Goal: Transaction & Acquisition: Book appointment/travel/reservation

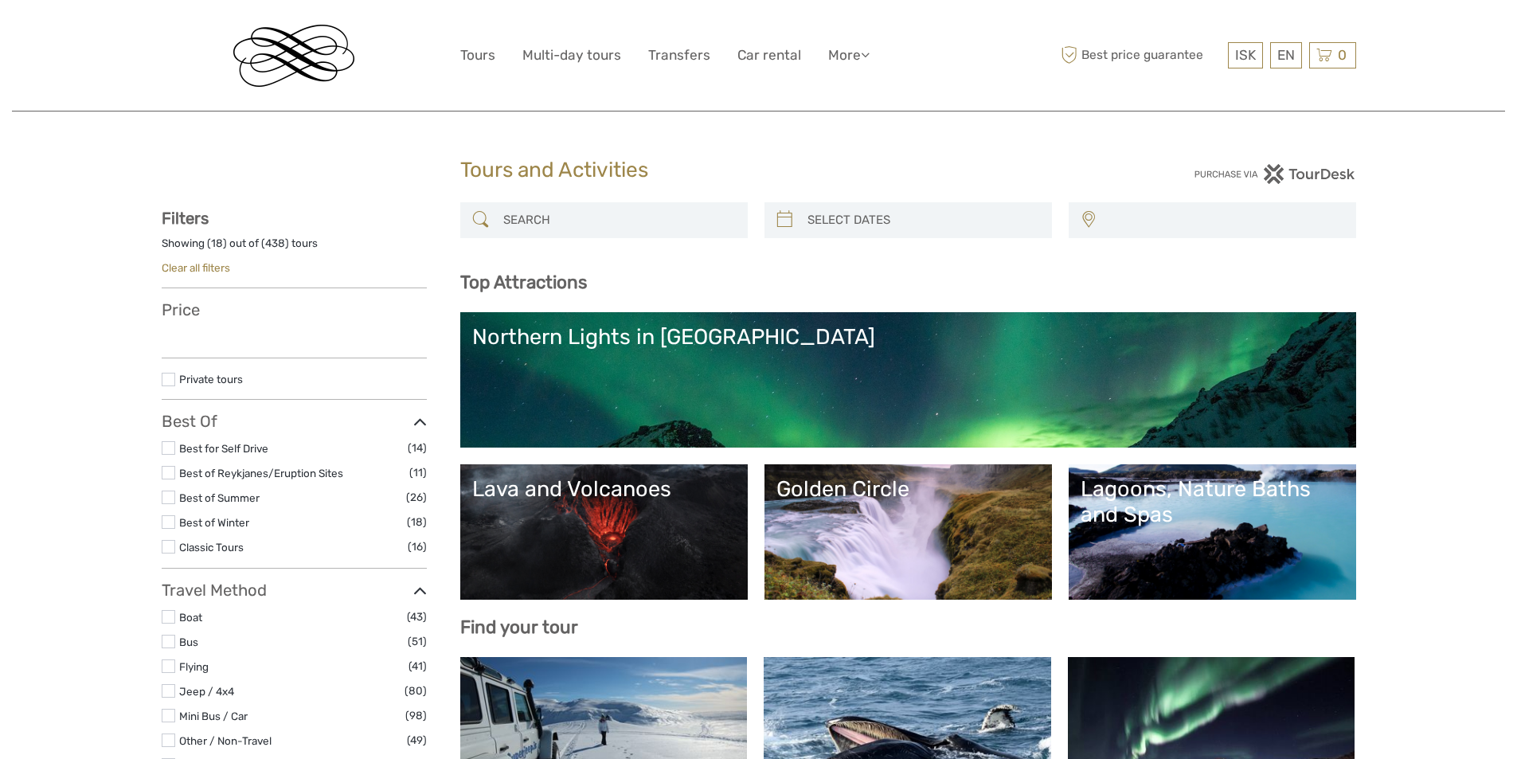
select select
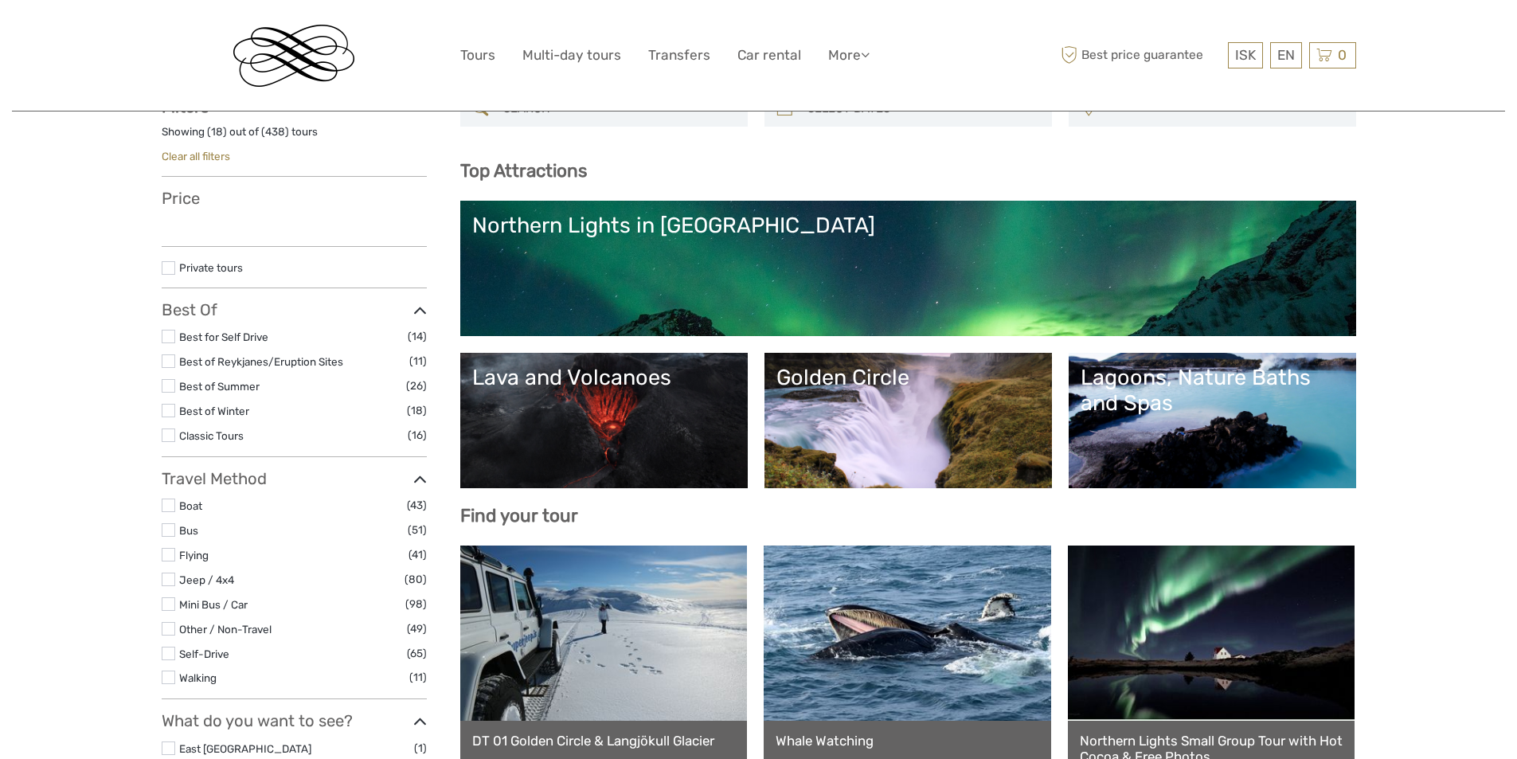
scroll to position [159, 0]
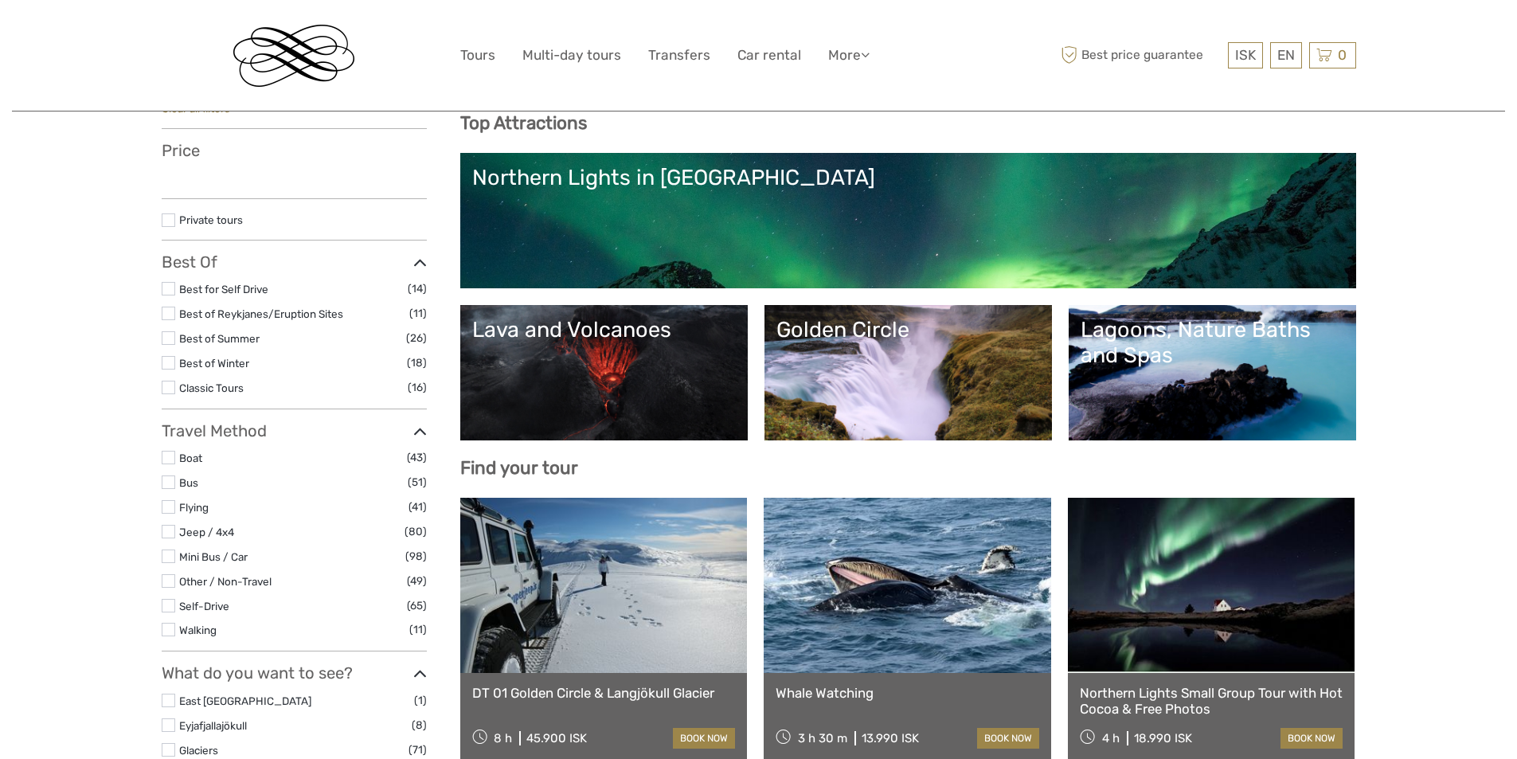
select select
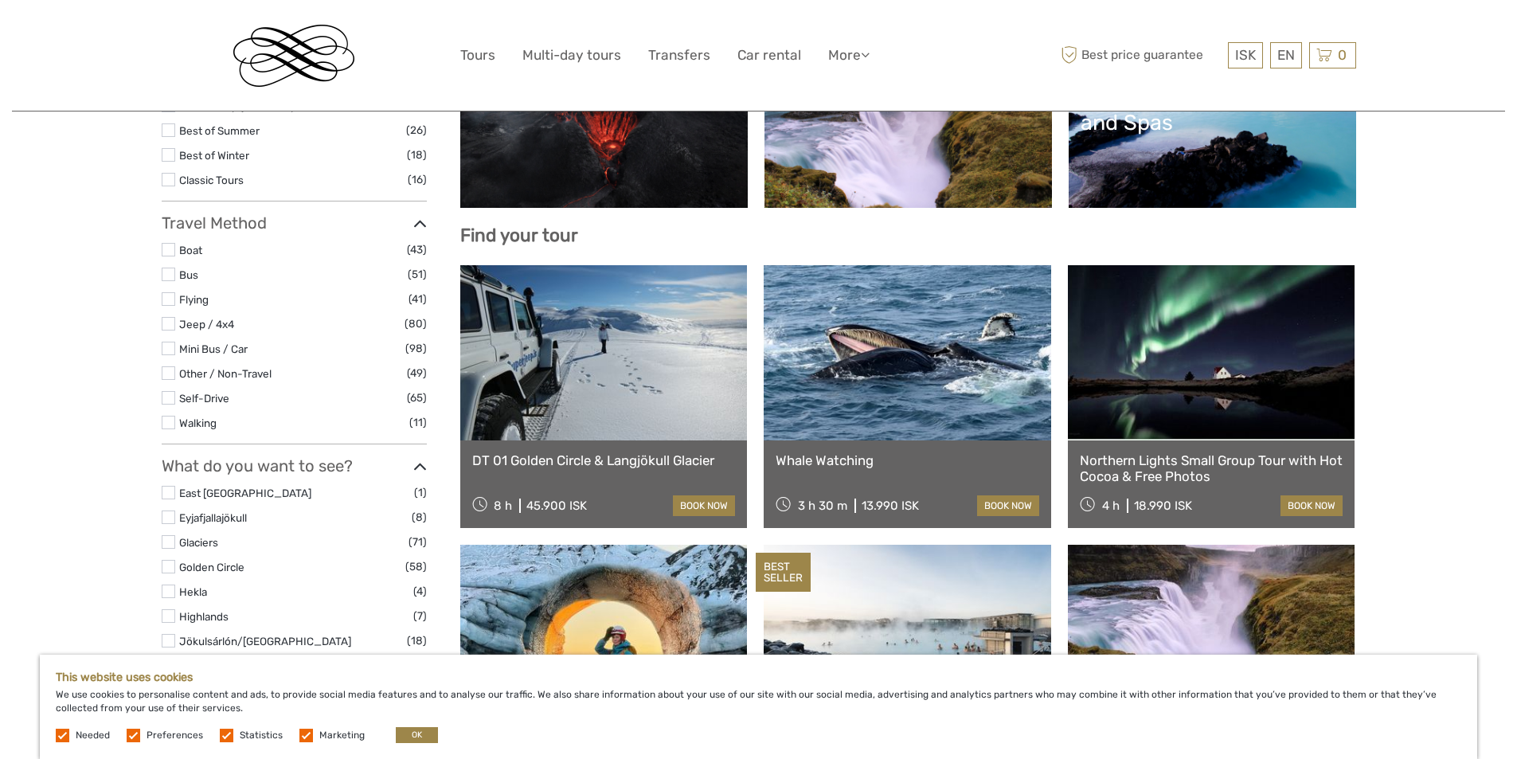
scroll to position [398, 0]
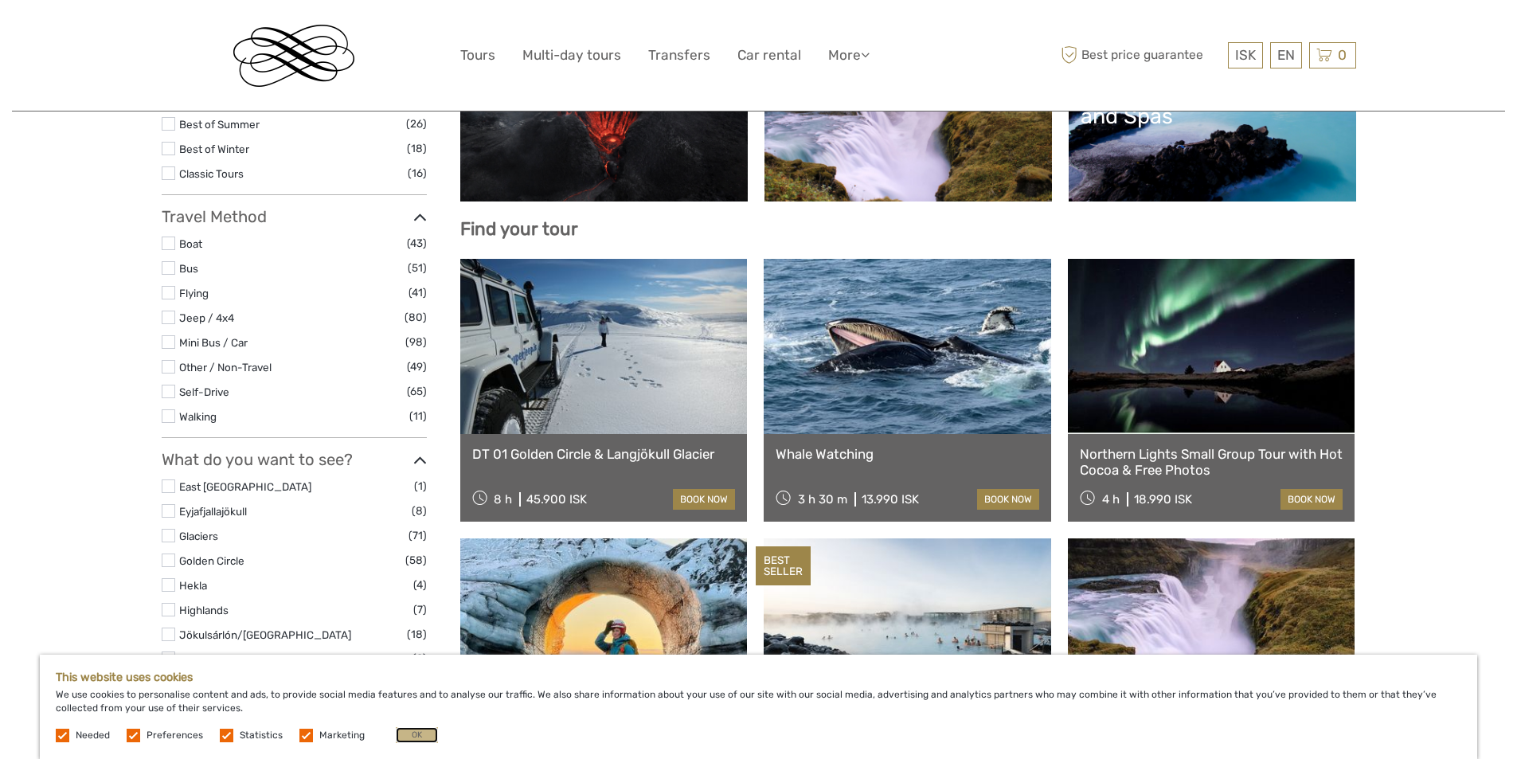
click at [405, 737] on button "OK" at bounding box center [417, 735] width 42 height 16
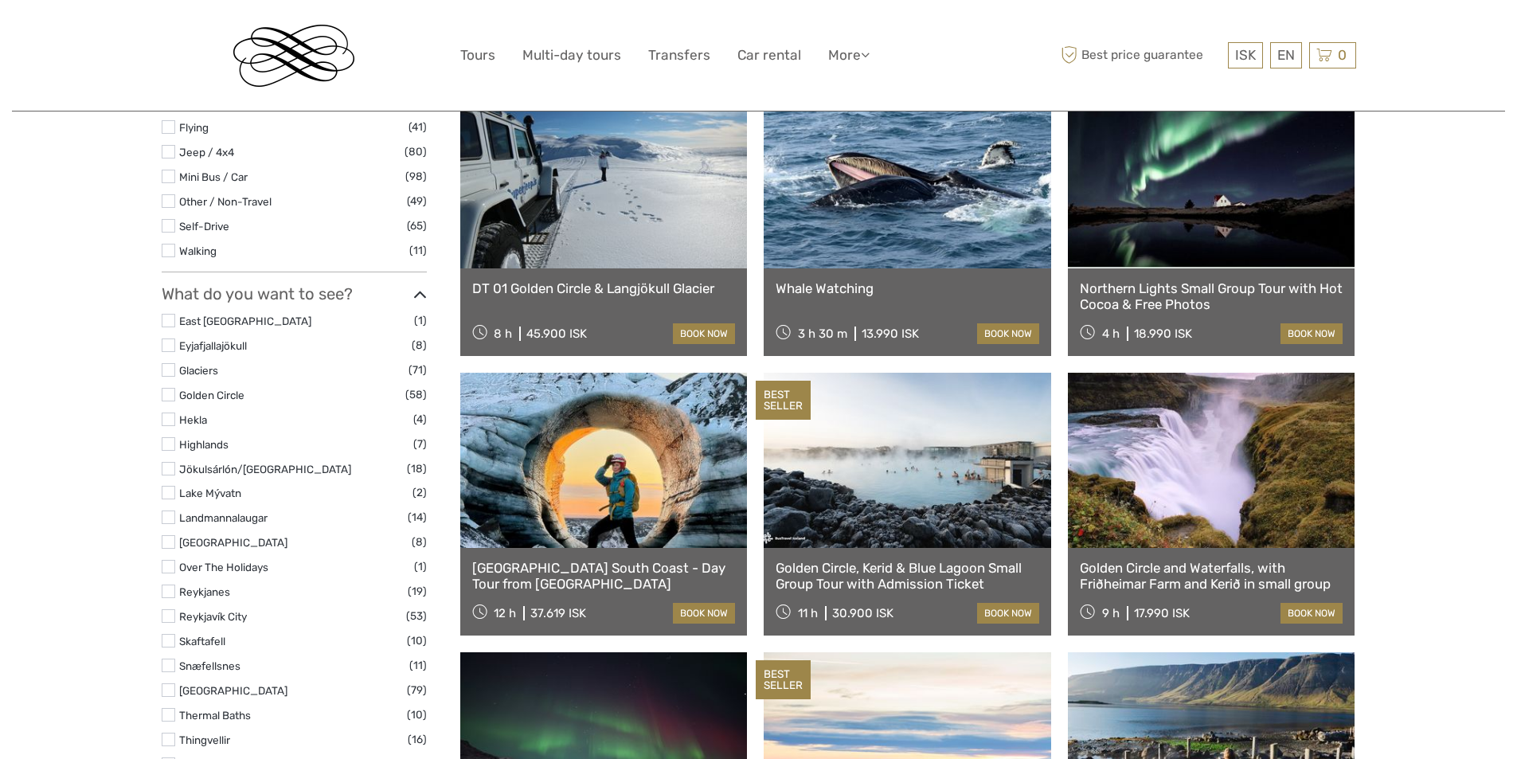
scroll to position [557, 0]
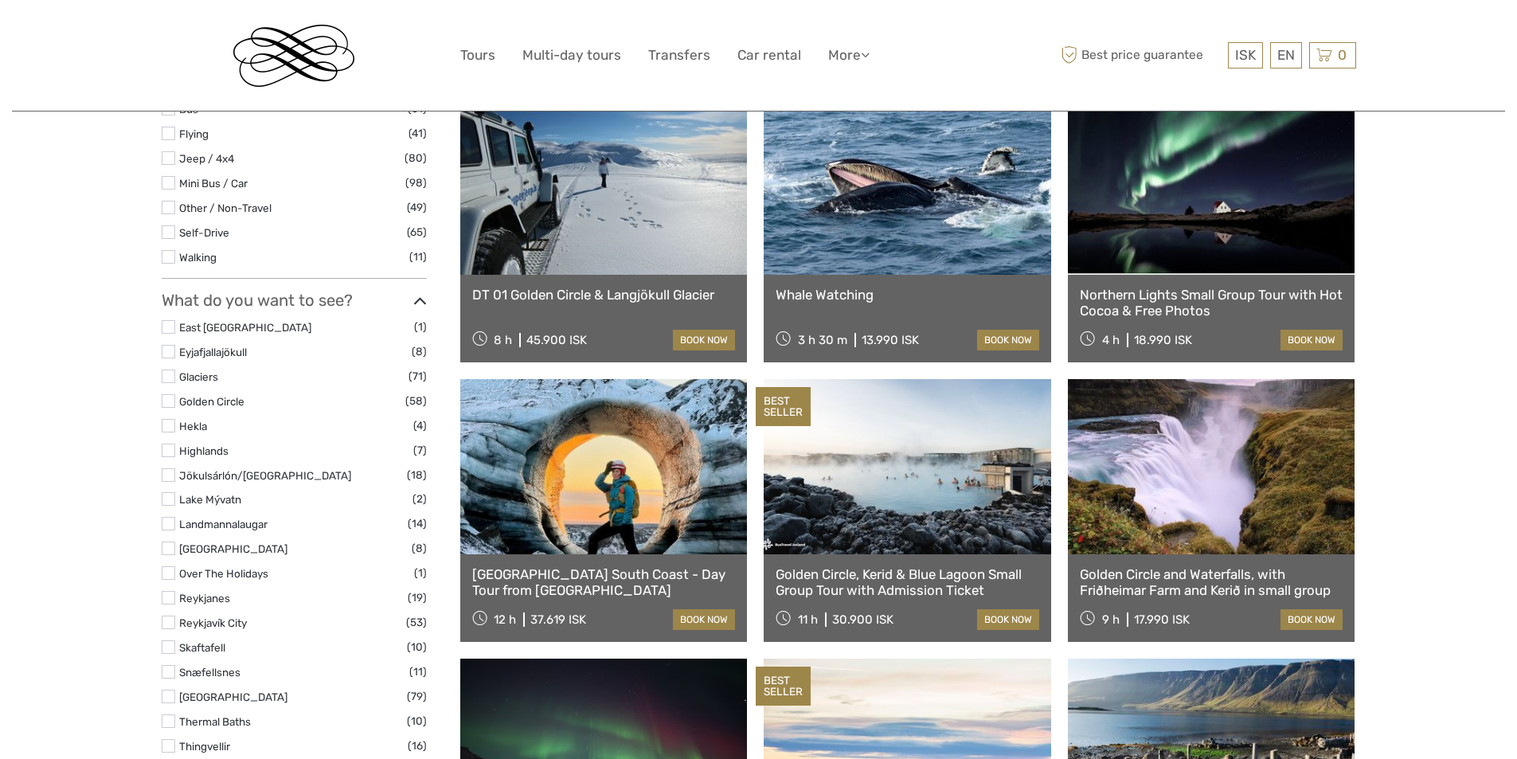
click at [881, 588] on link "Golden Circle, Kerid & Blue Lagoon Small Group Tour with Admission Ticket" at bounding box center [908, 582] width 264 height 33
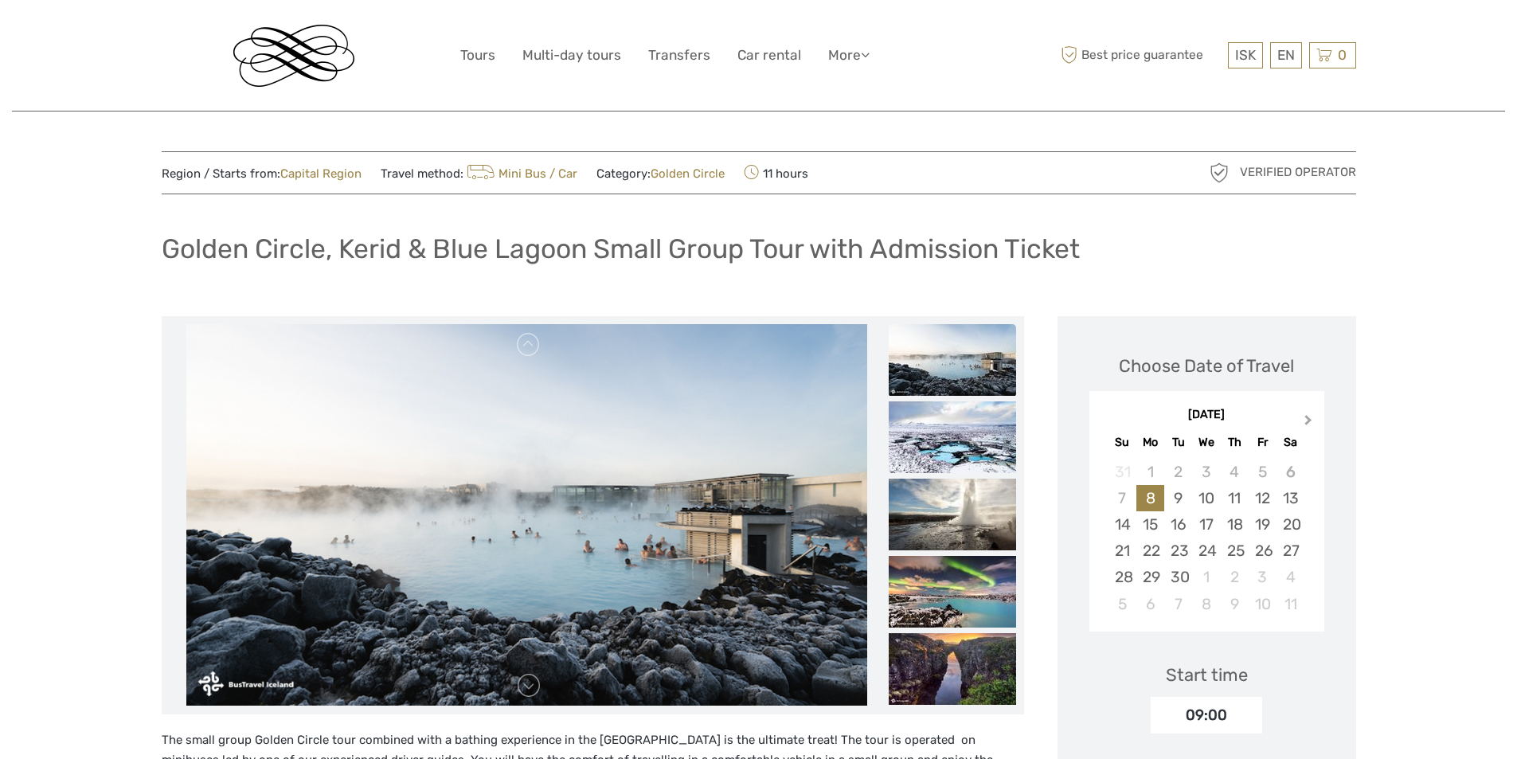
click at [1302, 417] on button "Next Month" at bounding box center [1309, 423] width 25 height 25
click at [1227, 498] on div "11" at bounding box center [1235, 498] width 28 height 26
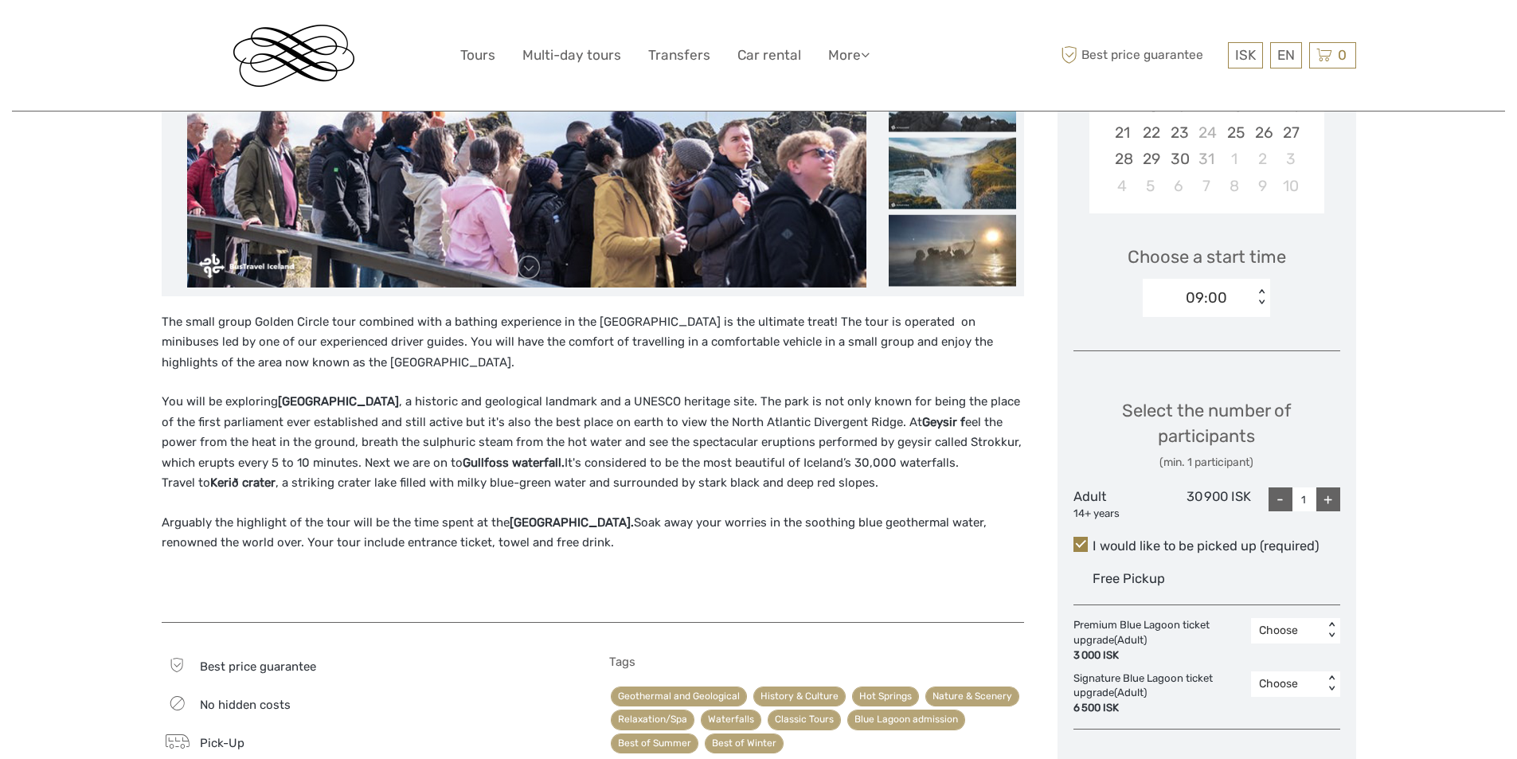
scroll to position [557, 0]
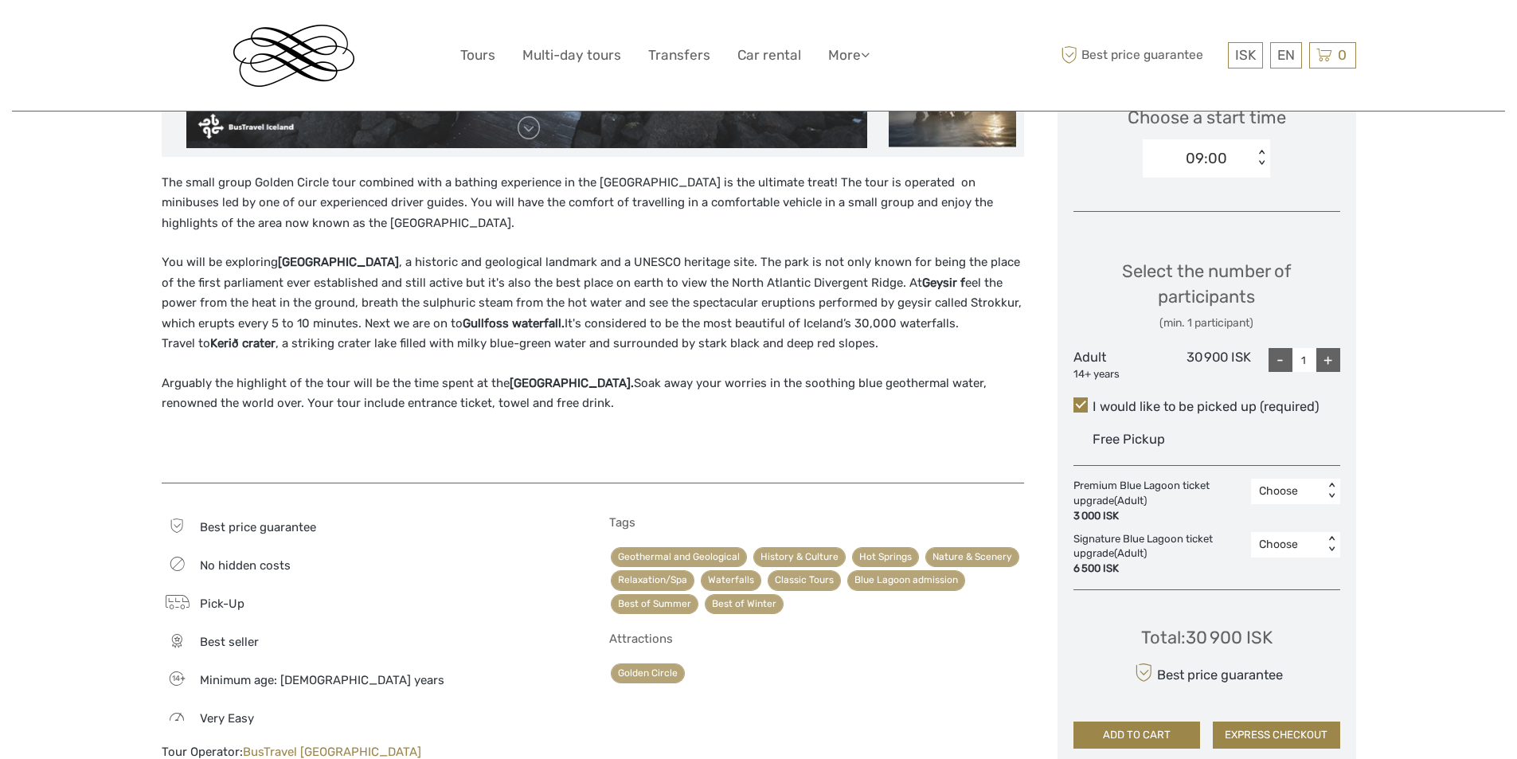
click at [1330, 361] on div "+" at bounding box center [1328, 360] width 24 height 24
type input "2"
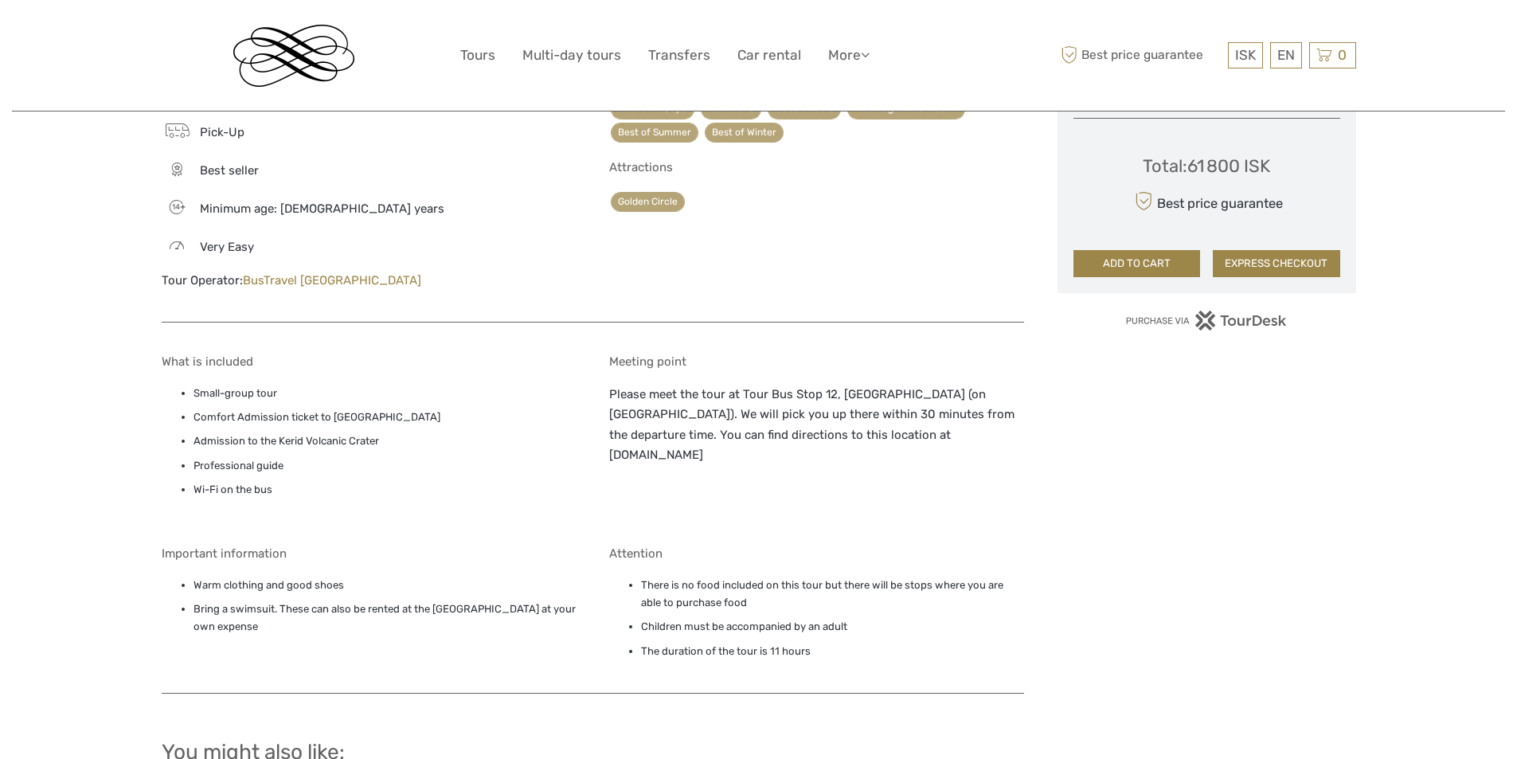
scroll to position [1035, 0]
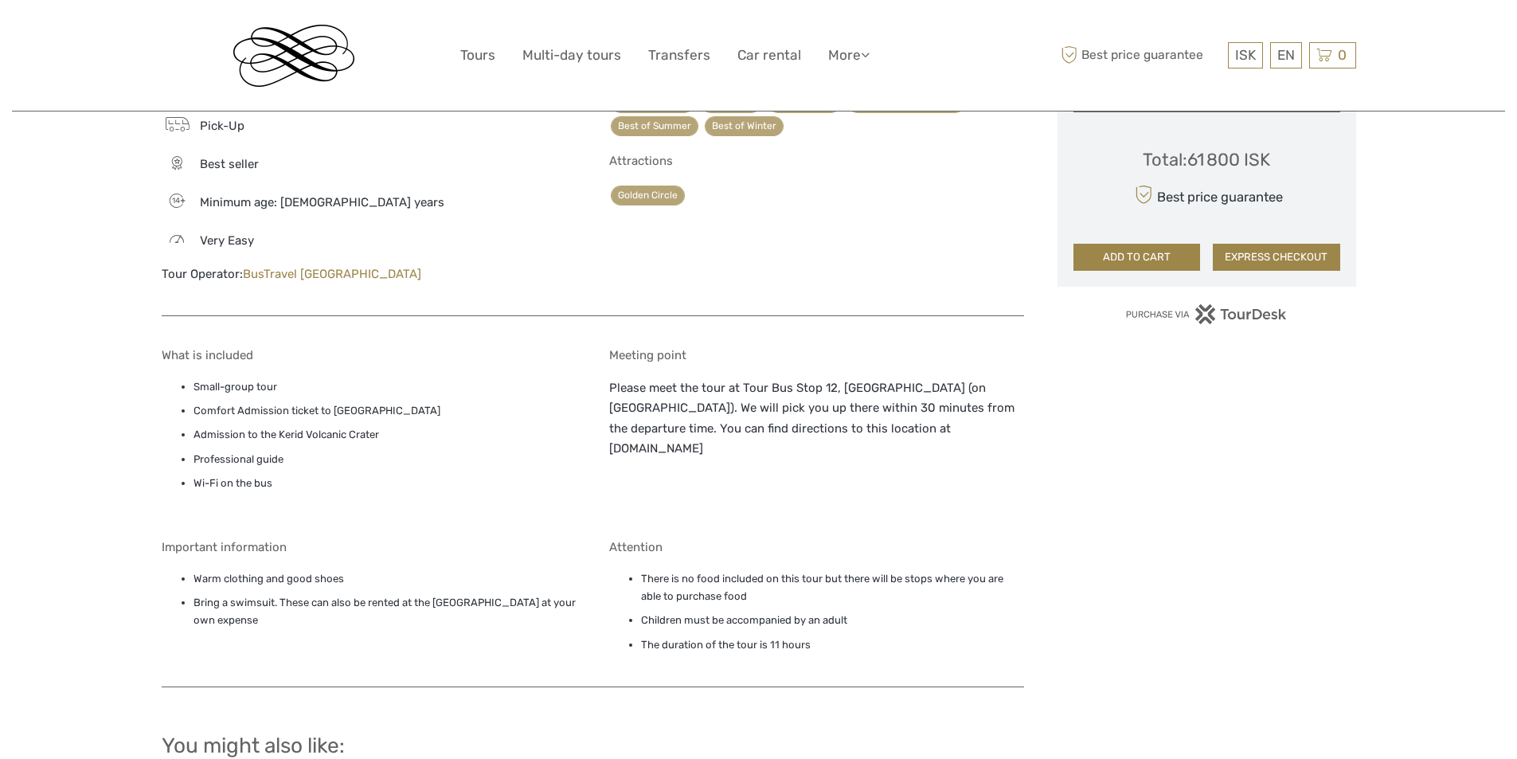
drag, startPoint x: 641, startPoint y: 342, endPoint x: 653, endPoint y: 351, distance: 15.3
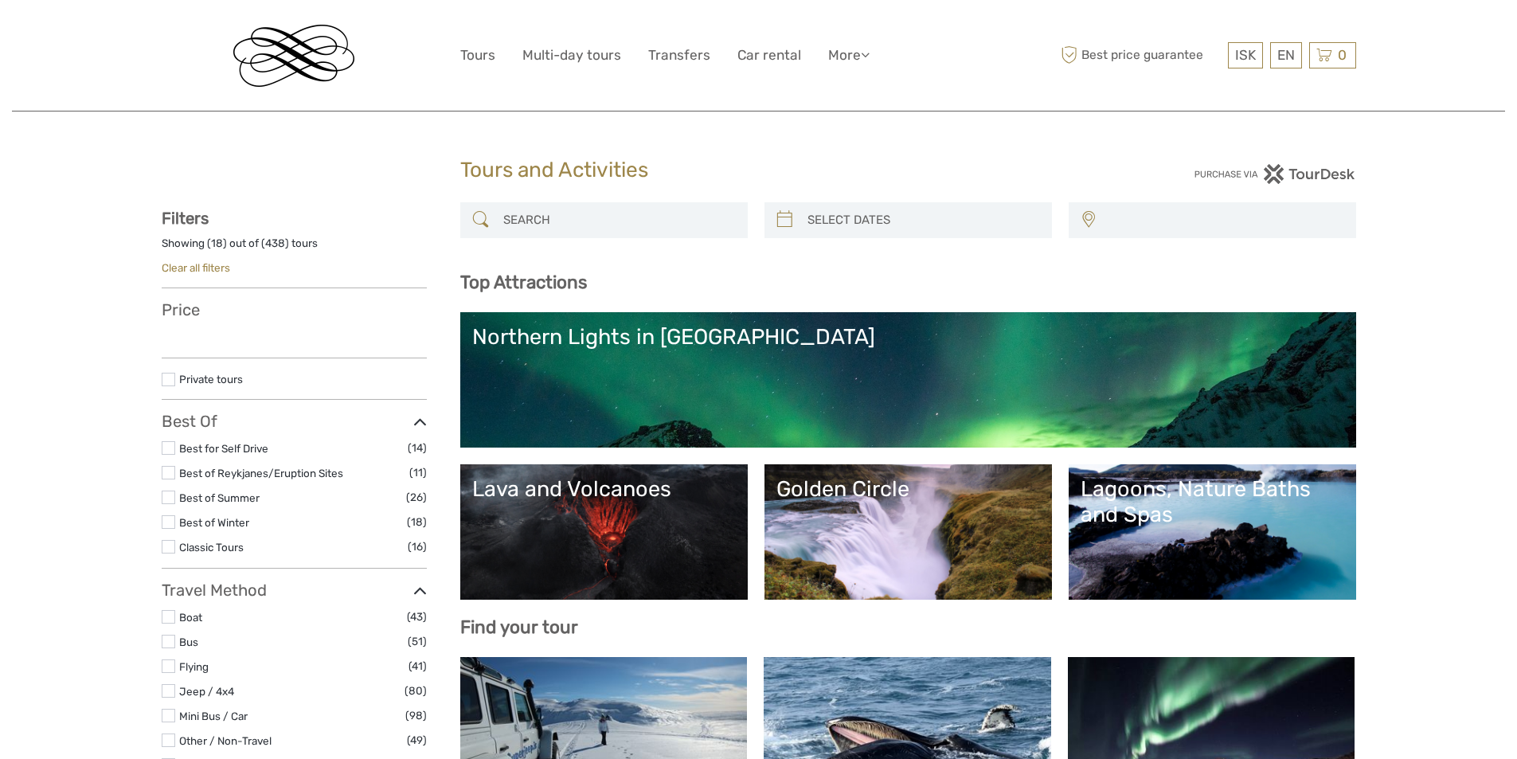
select select
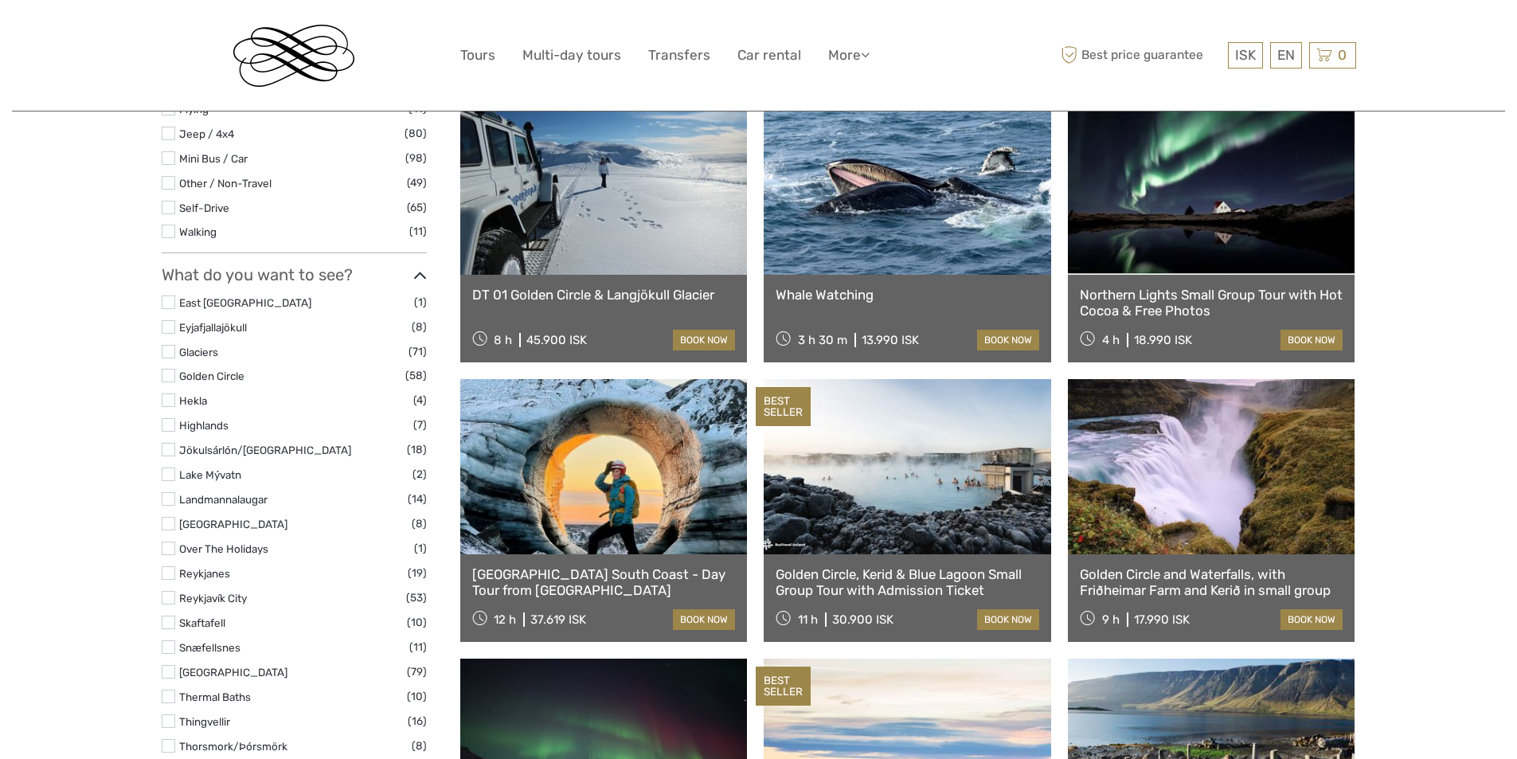
select select
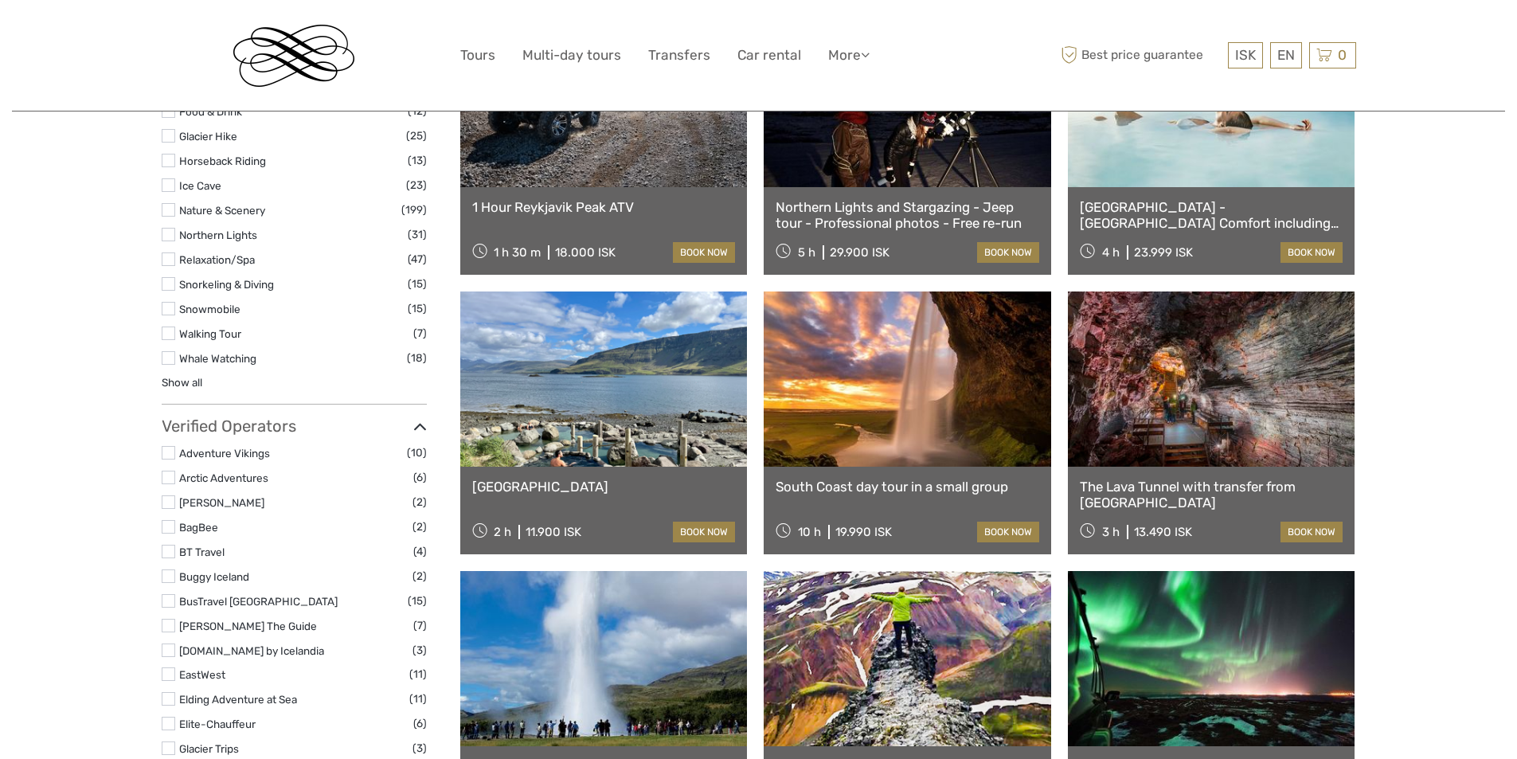
scroll to position [1433, 0]
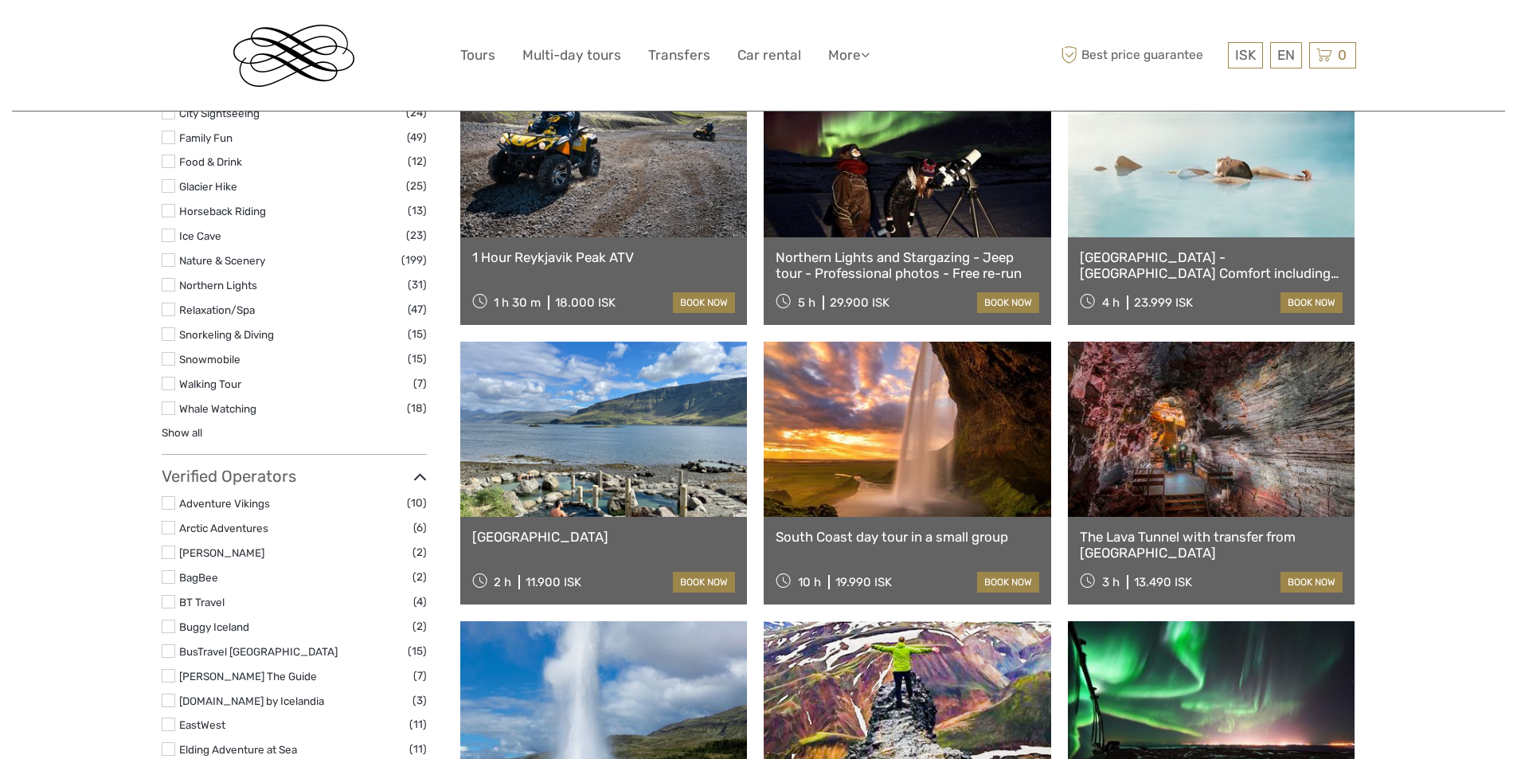
click at [870, 535] on link "South Coast day tour in a small group" at bounding box center [908, 537] width 264 height 16
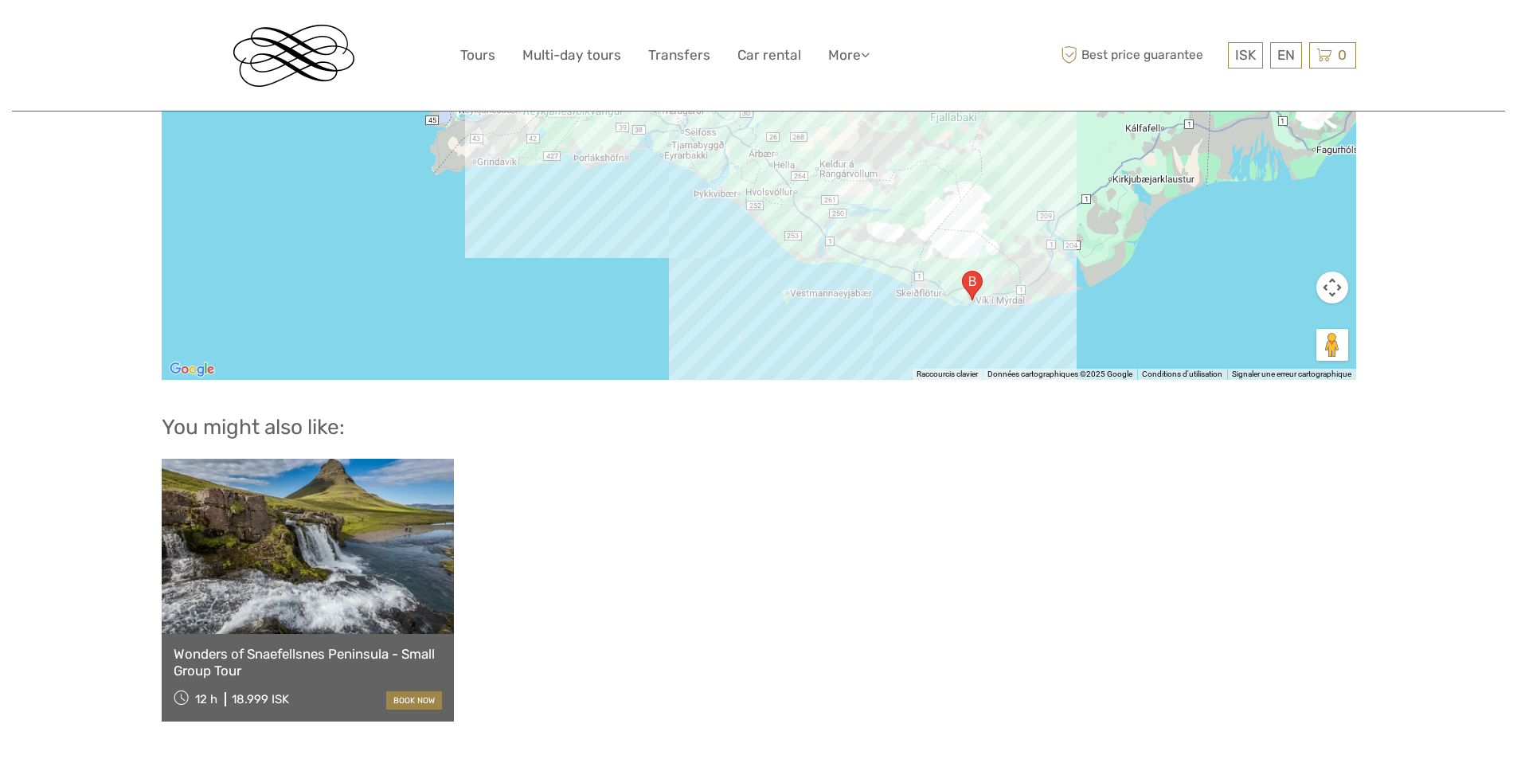
scroll to position [2150, 0]
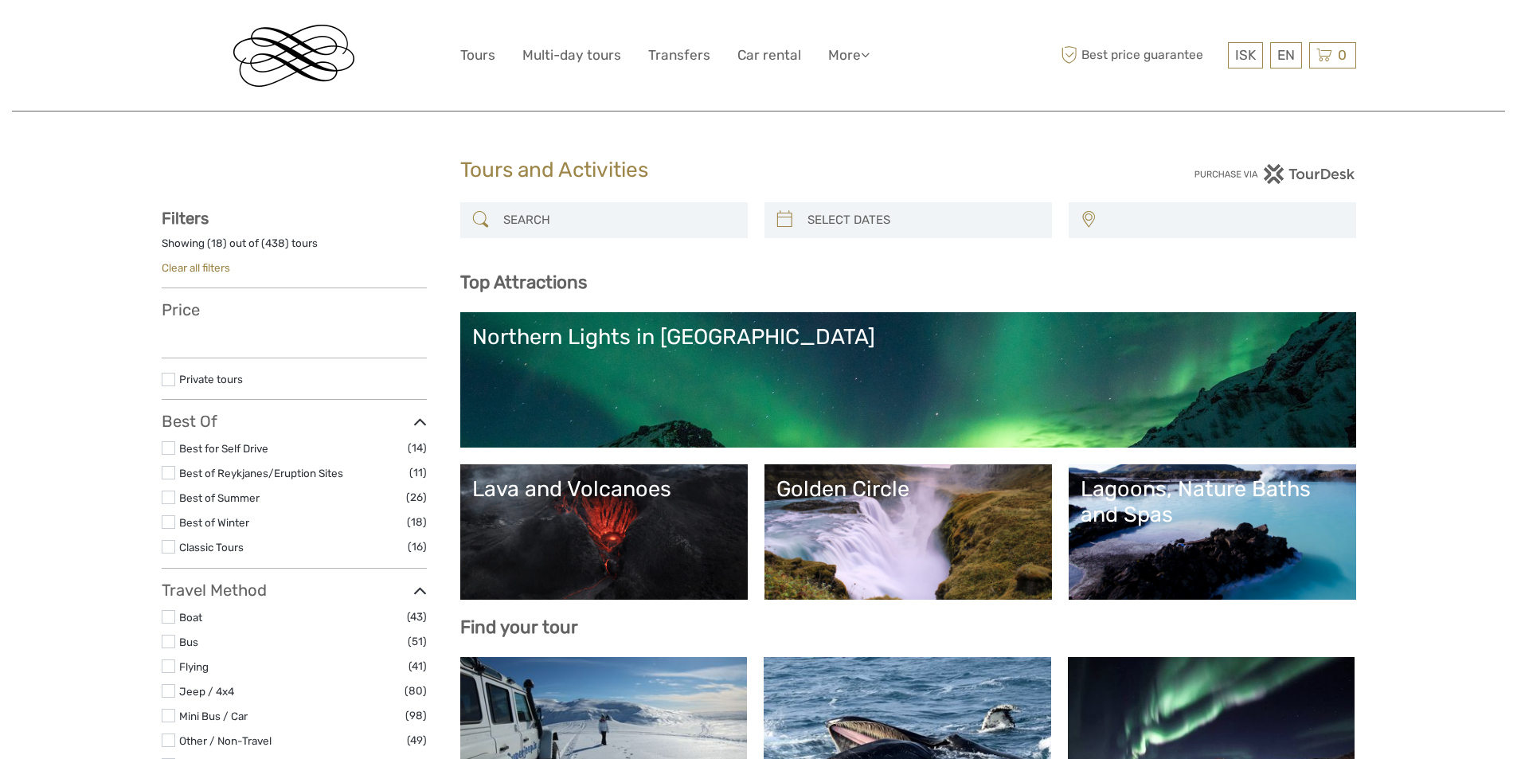
select select
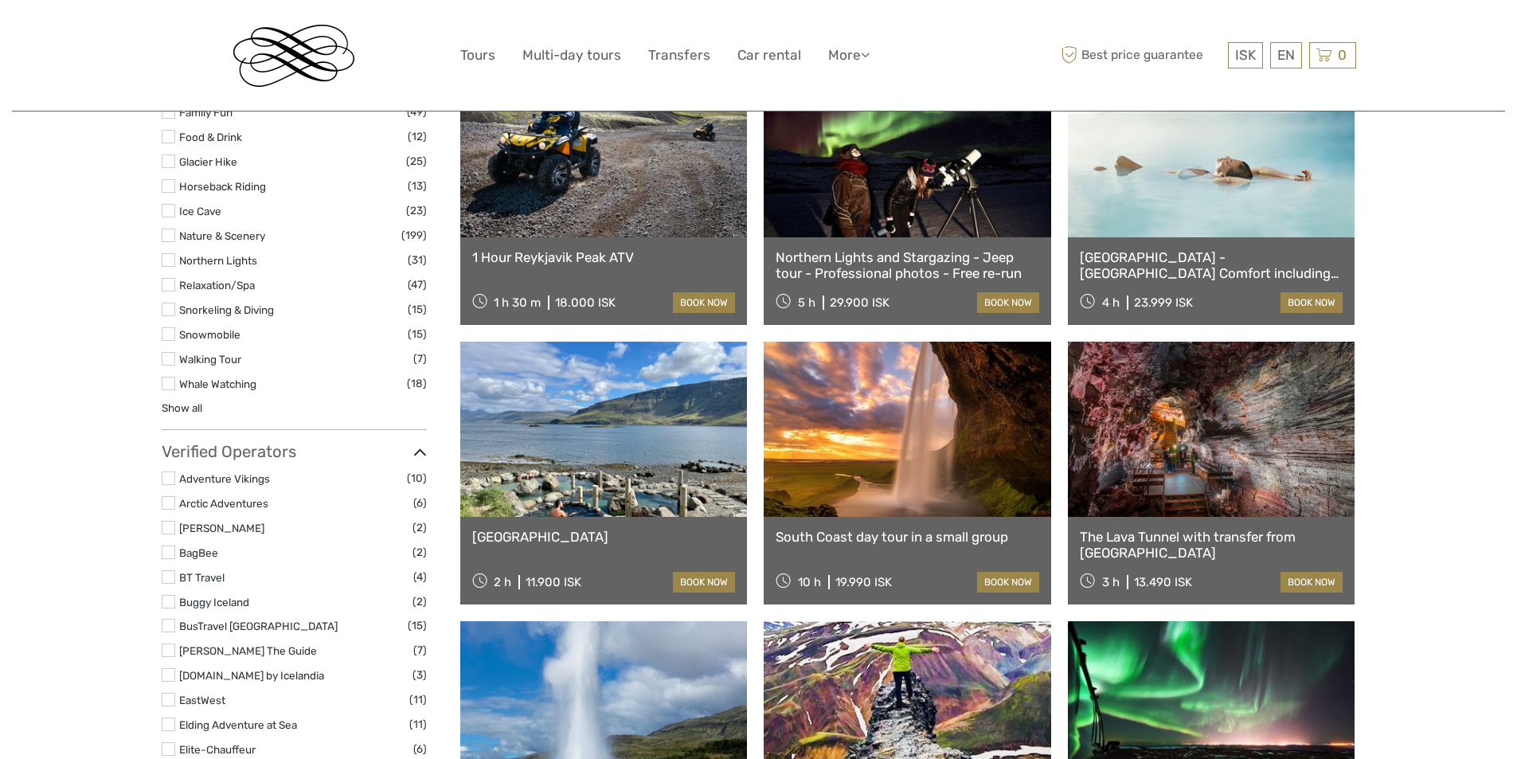
select select
